Goal: Check status

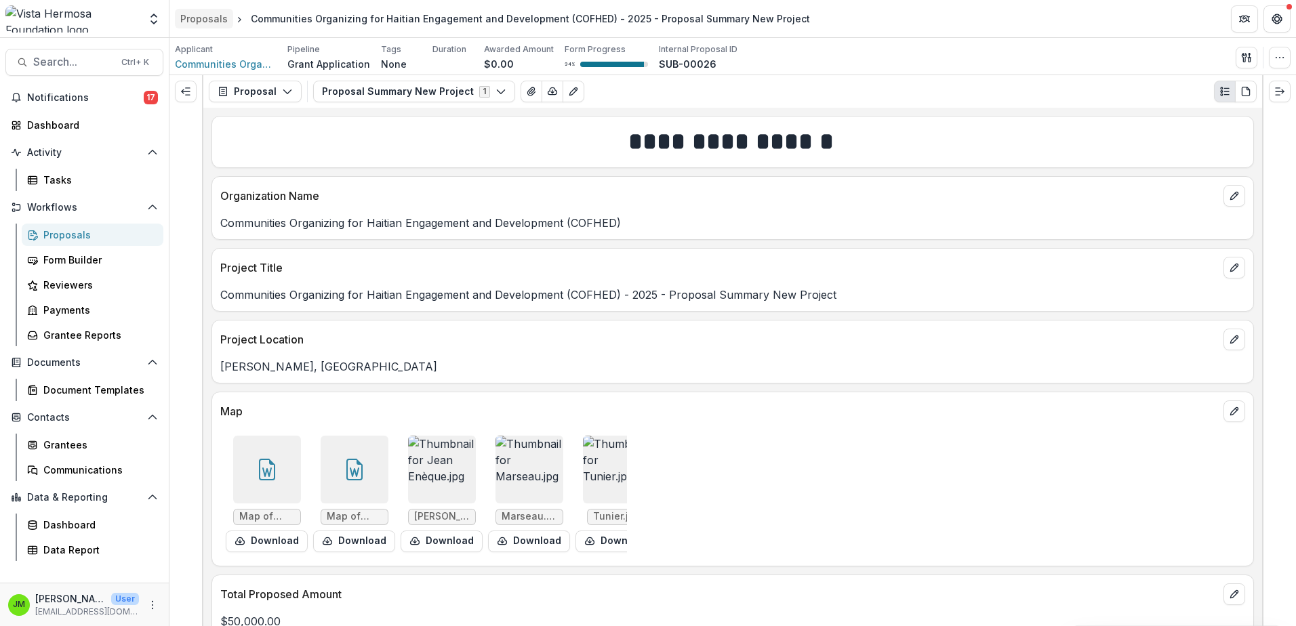
scroll to position [746, 0]
click at [214, 17] on div "Proposals" at bounding box center [203, 19] width 47 height 14
click at [62, 241] on div "Proposals" at bounding box center [97, 235] width 109 height 14
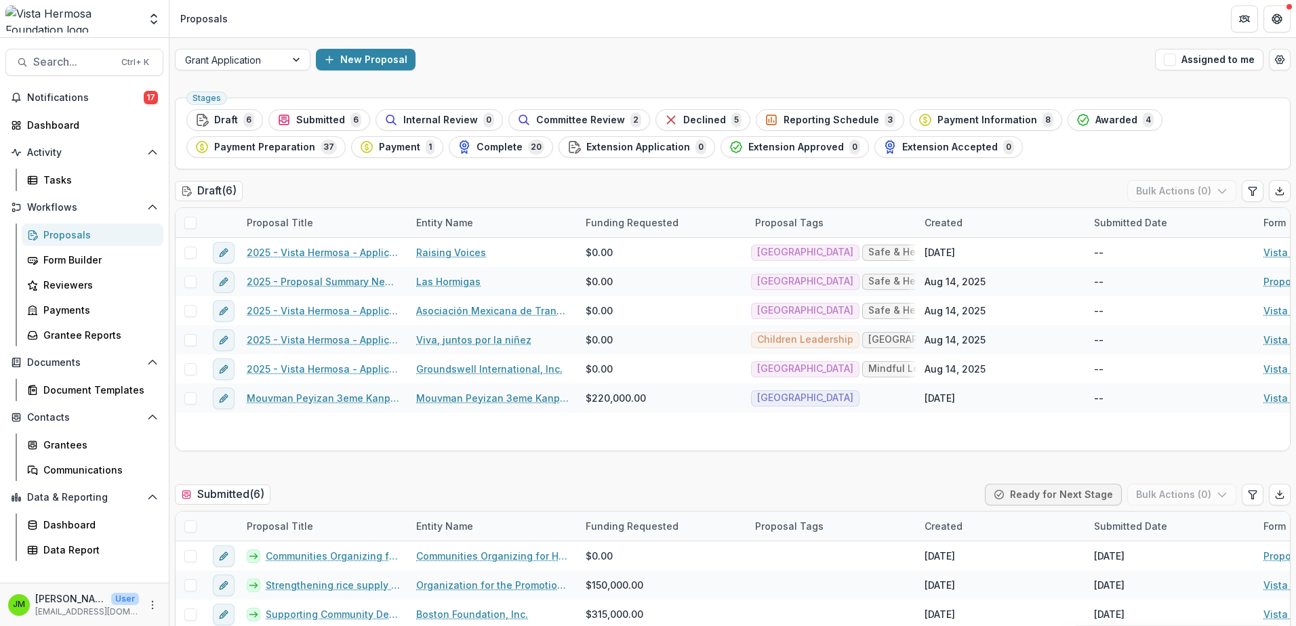
click at [238, 120] on div "Draft 6" at bounding box center [224, 120] width 59 height 15
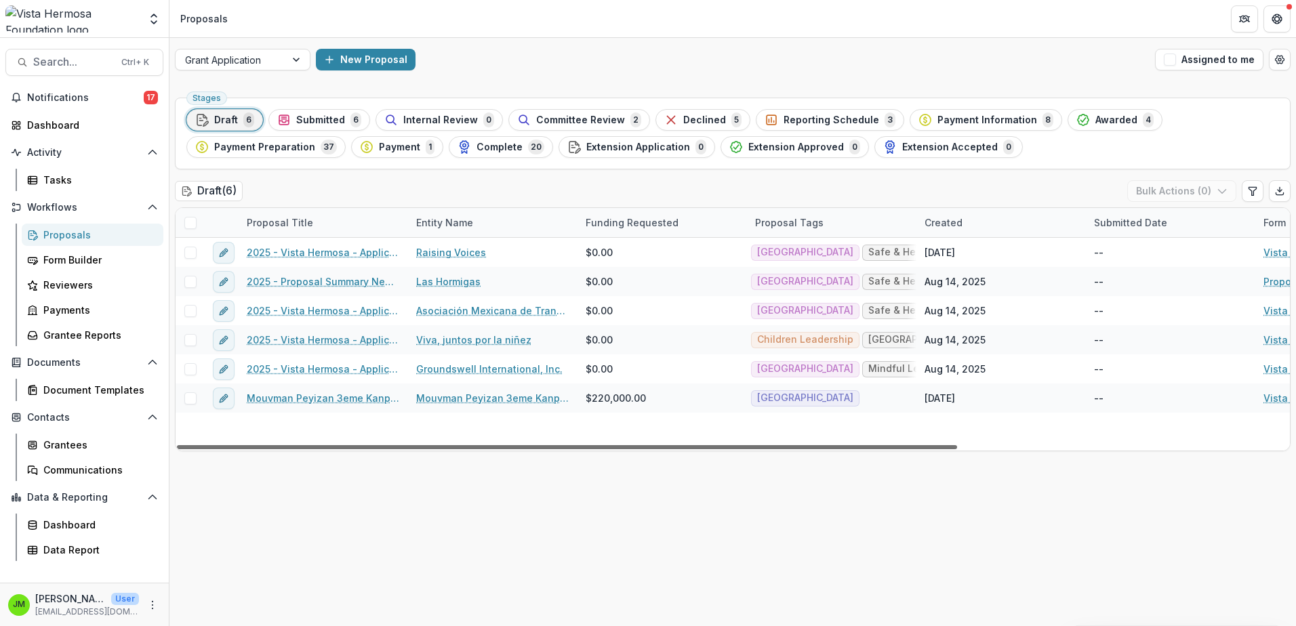
drag, startPoint x: 532, startPoint y: 447, endPoint x: 290, endPoint y: 444, distance: 242.1
click at [294, 446] on div at bounding box center [567, 447] width 780 height 4
click at [308, 111] on button "Submitted 6" at bounding box center [319, 120] width 102 height 22
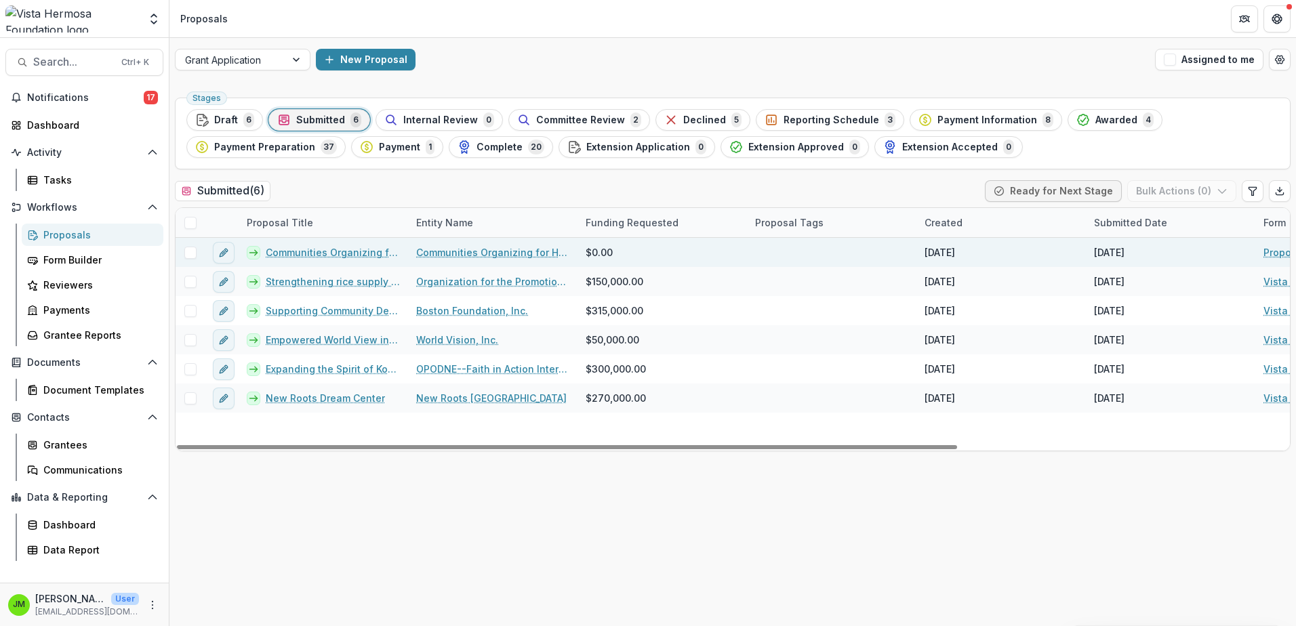
click at [356, 253] on link "Communities Organizing for Haitian Engagement and Development (COFHED) - 2025 -…" at bounding box center [333, 252] width 134 height 14
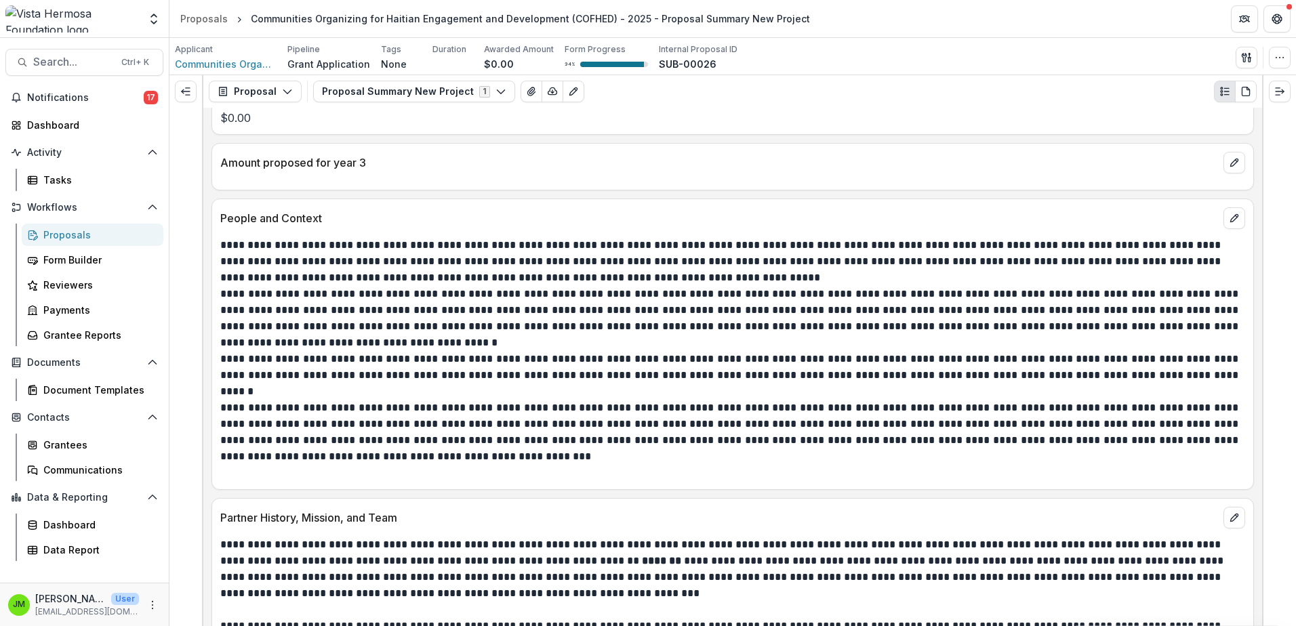
scroll to position [678, 0]
